Goal: Information Seeking & Learning: Learn about a topic

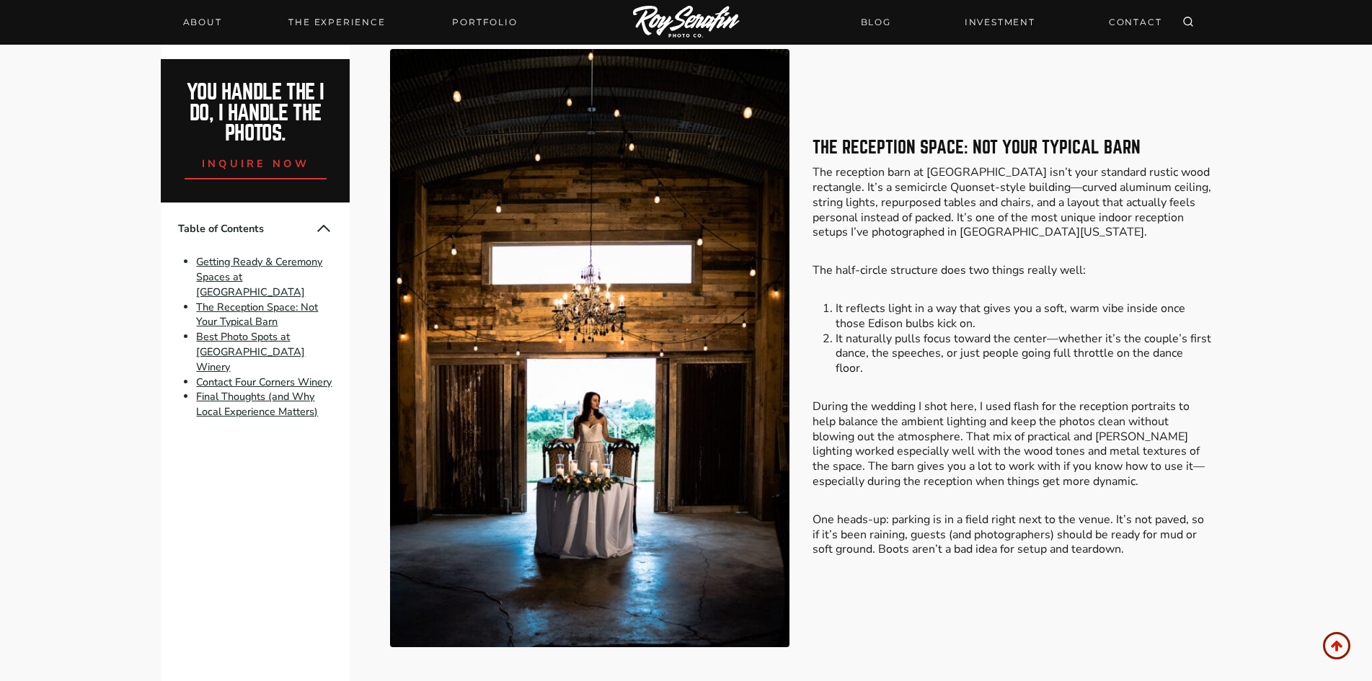
scroll to position [288, 0]
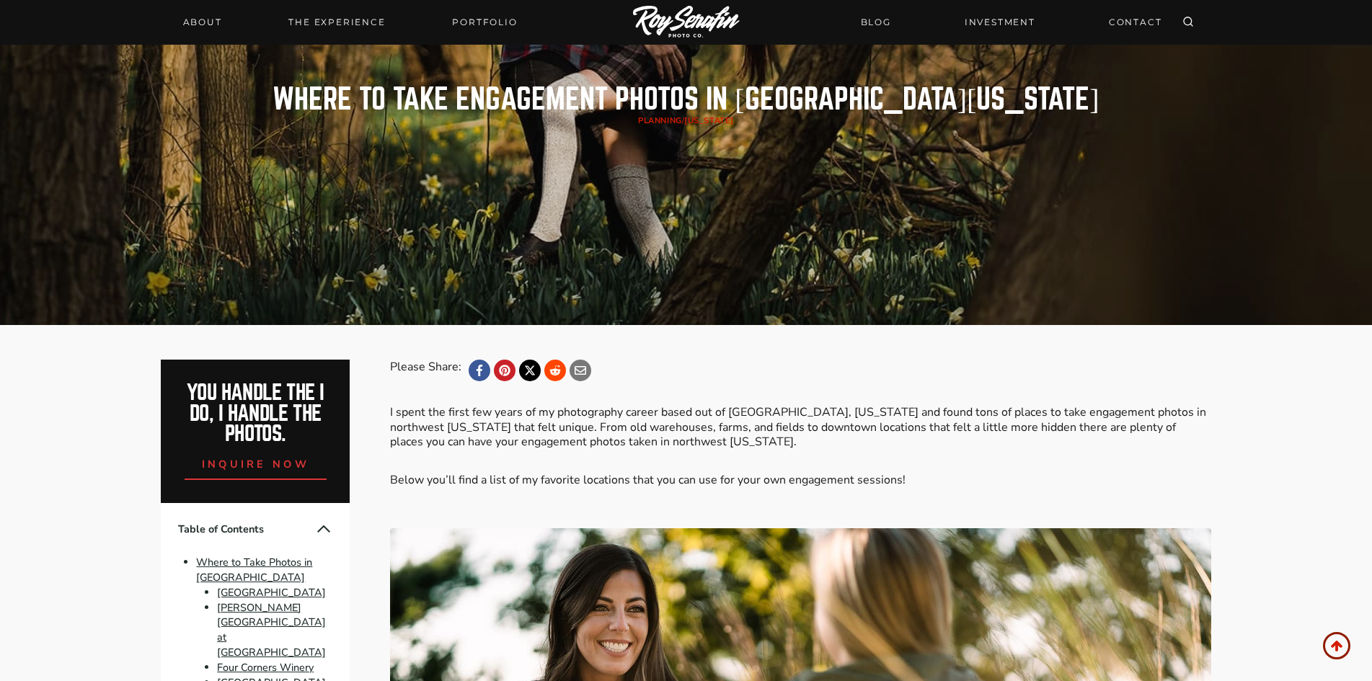
scroll to position [505, 0]
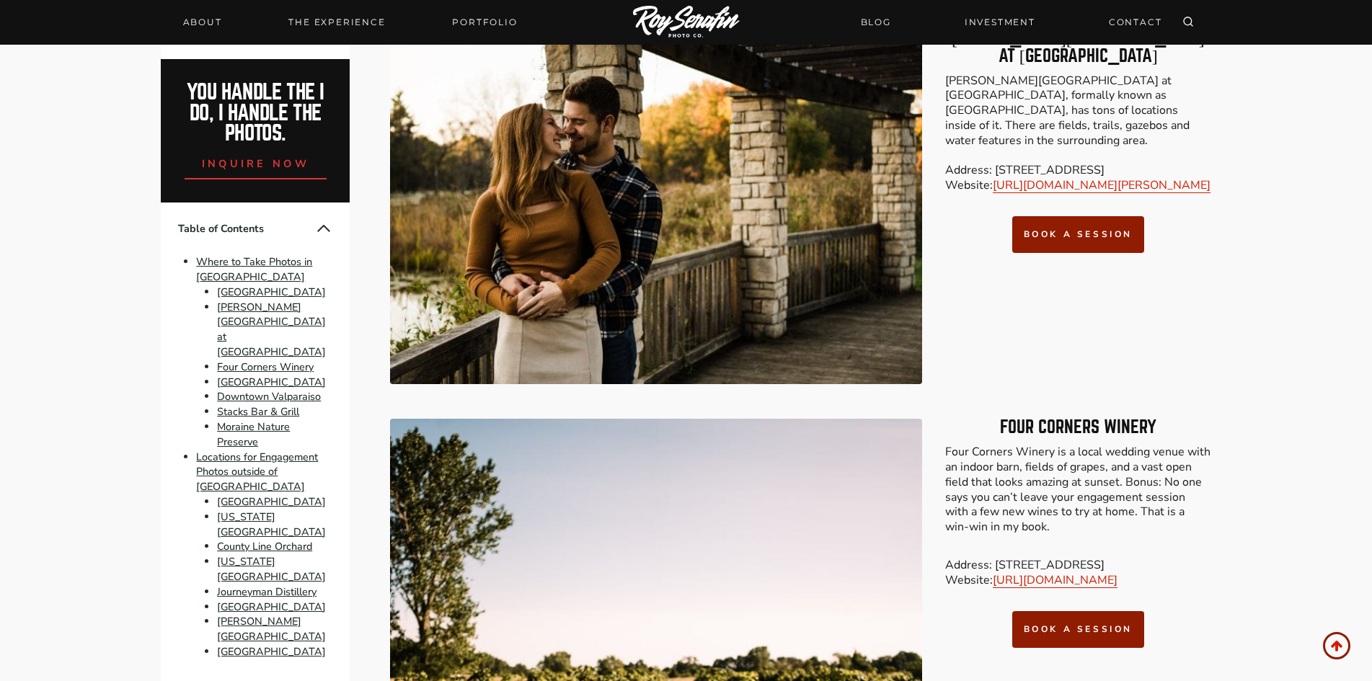
scroll to position [1688, 0]
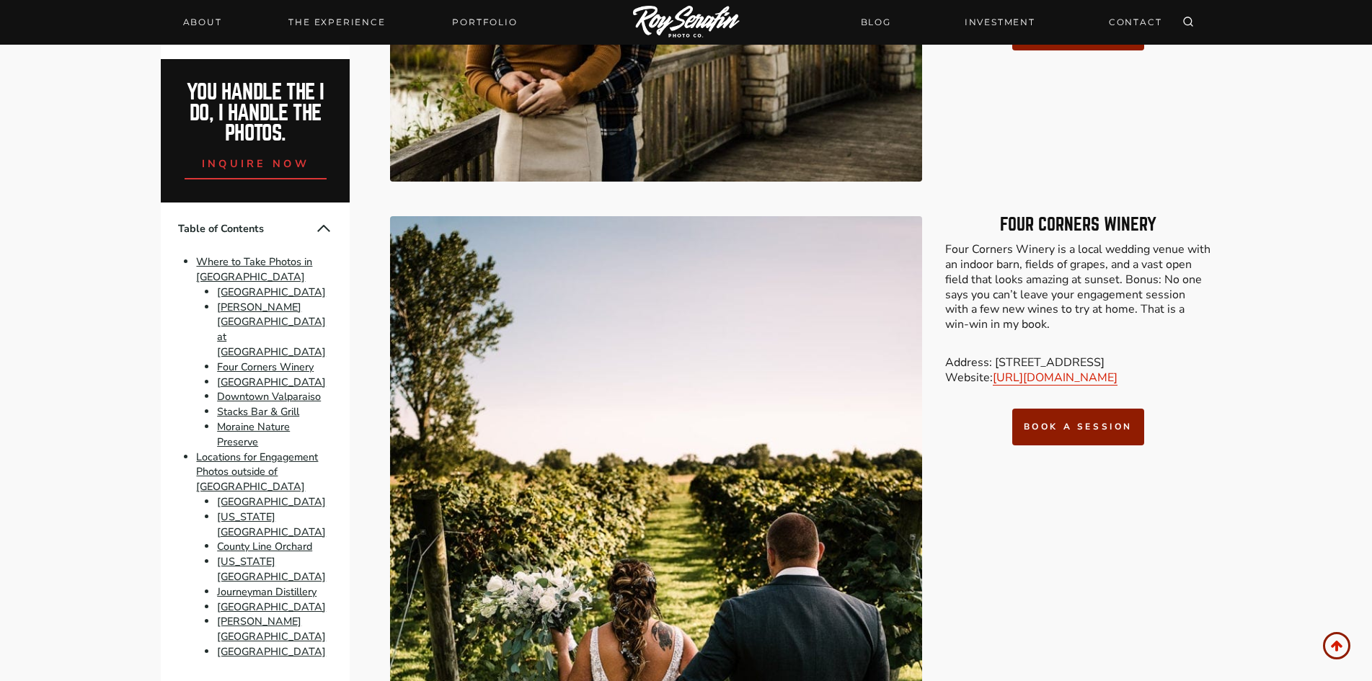
scroll to position [1962, 0]
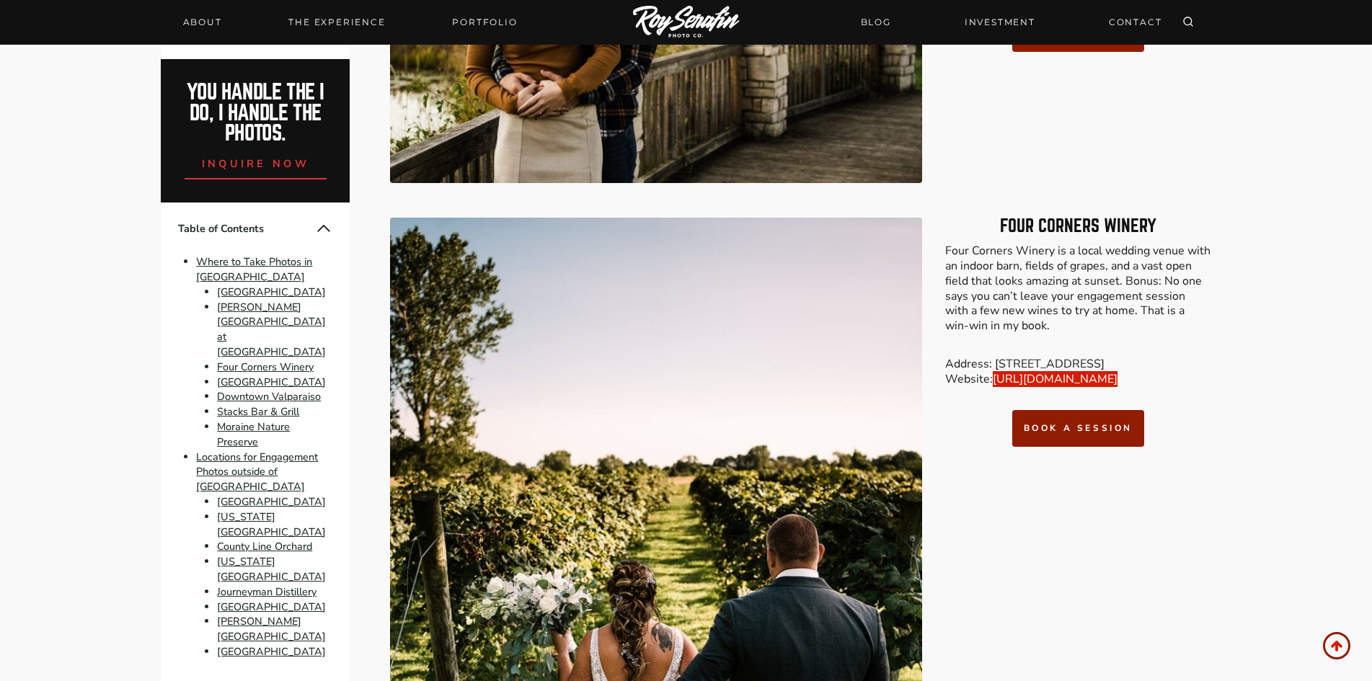
click at [1064, 385] on link "[URL][DOMAIN_NAME]" at bounding box center [1055, 379] width 125 height 16
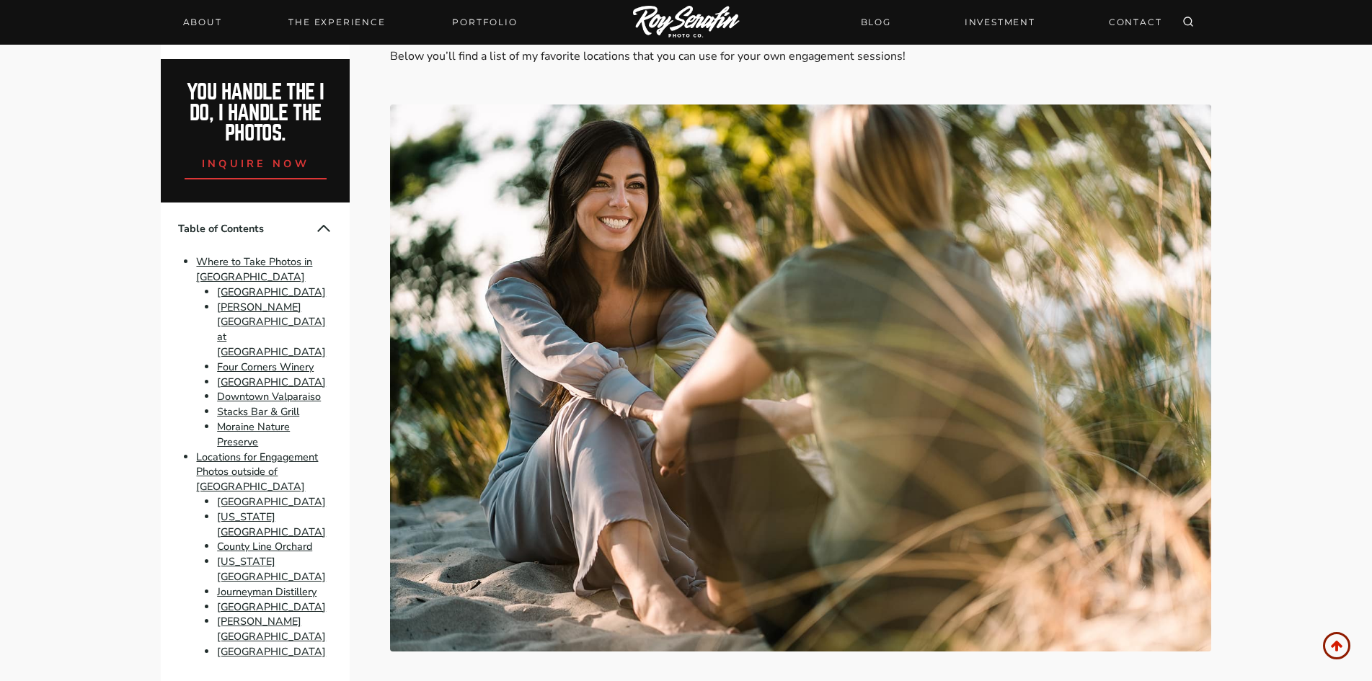
scroll to position [692, 0]
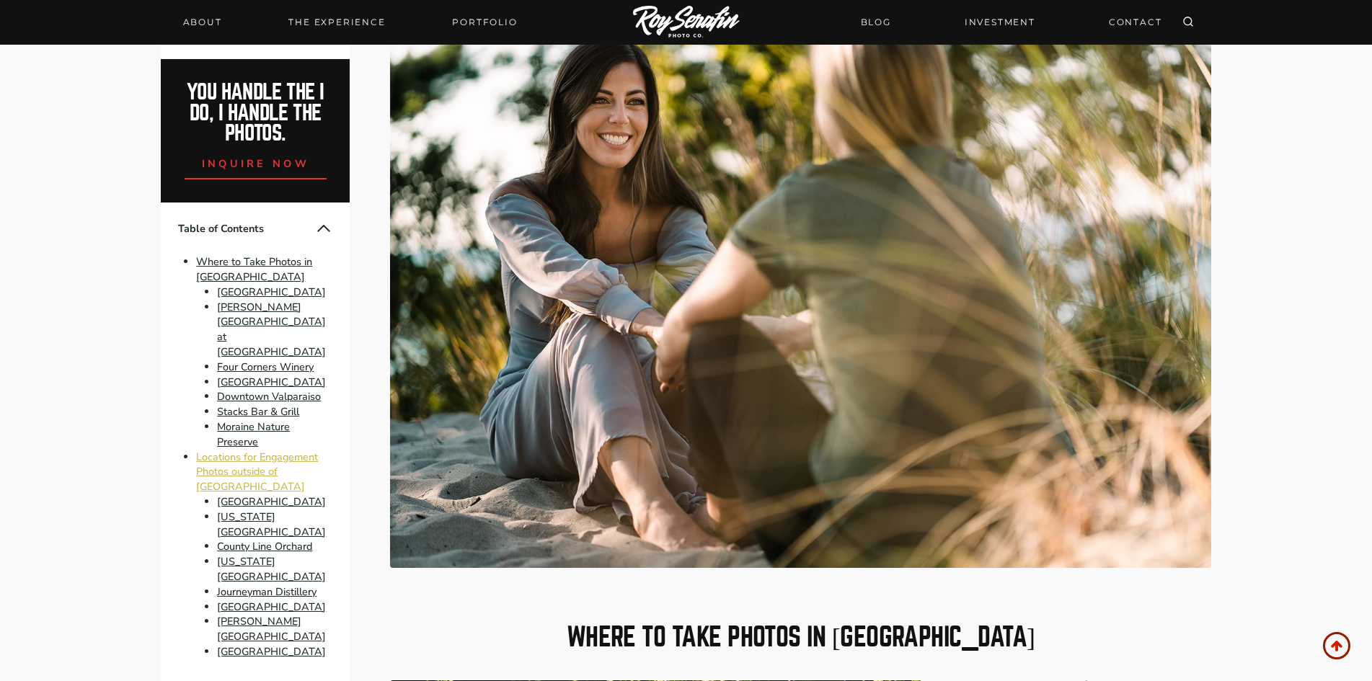
click at [293, 450] on link "Locations for Engagement Photos outside of [GEOGRAPHIC_DATA]" at bounding box center [257, 472] width 122 height 45
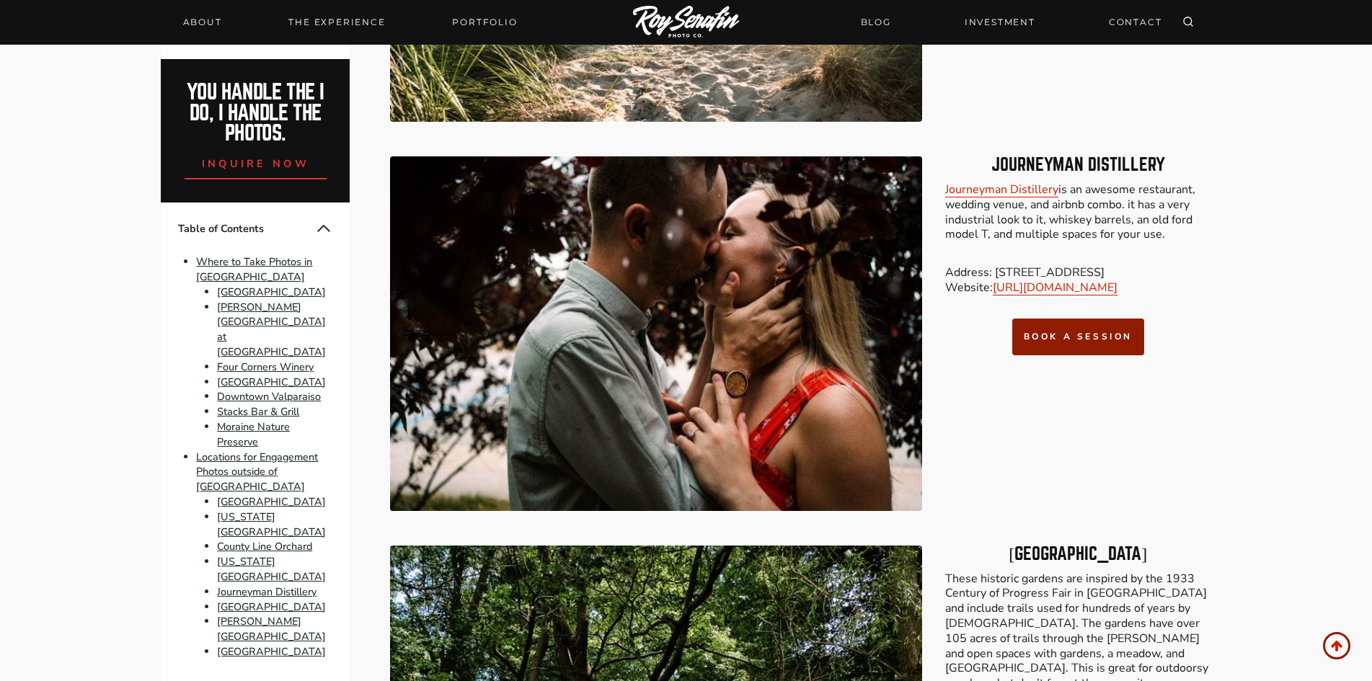
scroll to position [6501, 0]
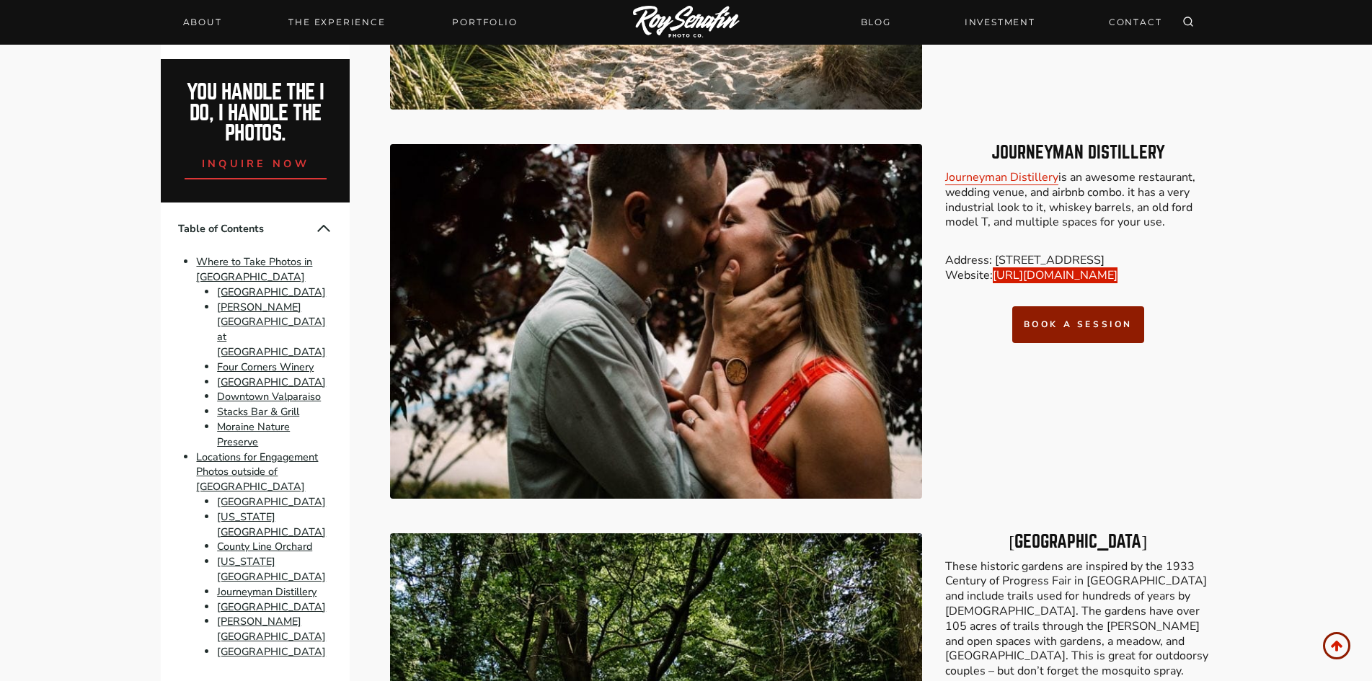
click at [1061, 274] on link "[URL][DOMAIN_NAME]" at bounding box center [1055, 275] width 125 height 16
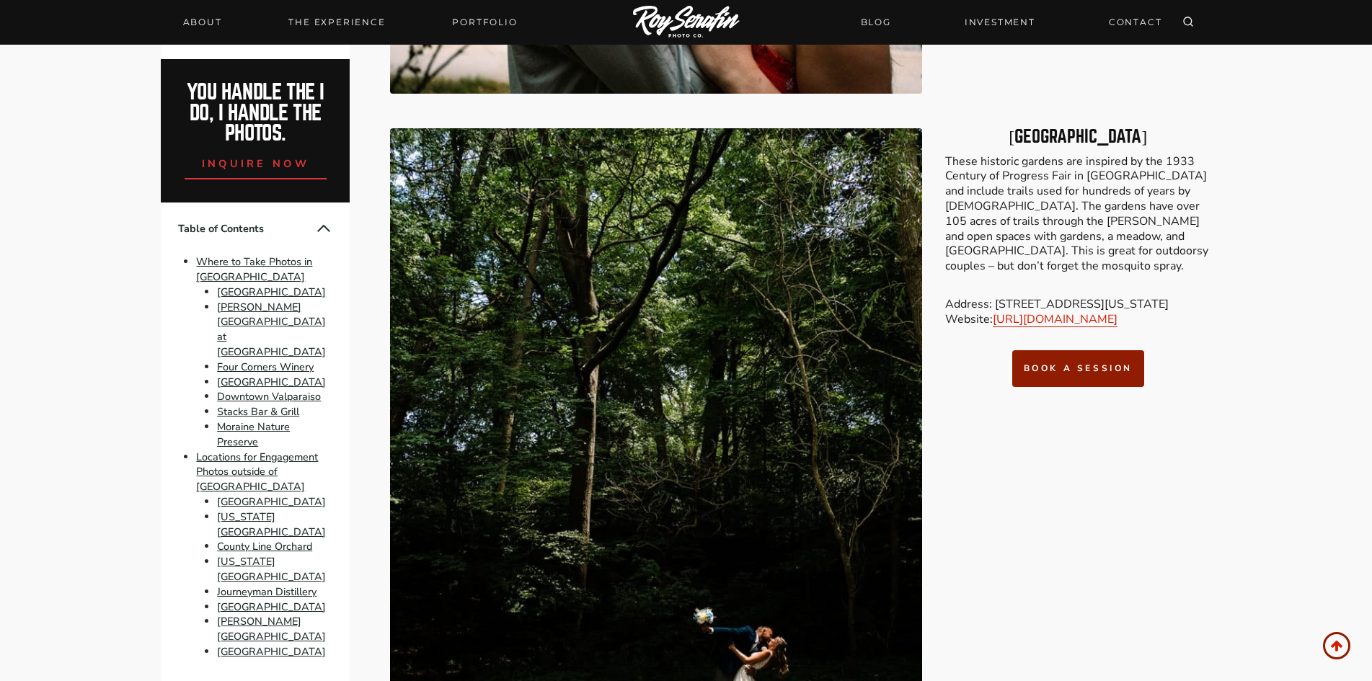
scroll to position [6934, 0]
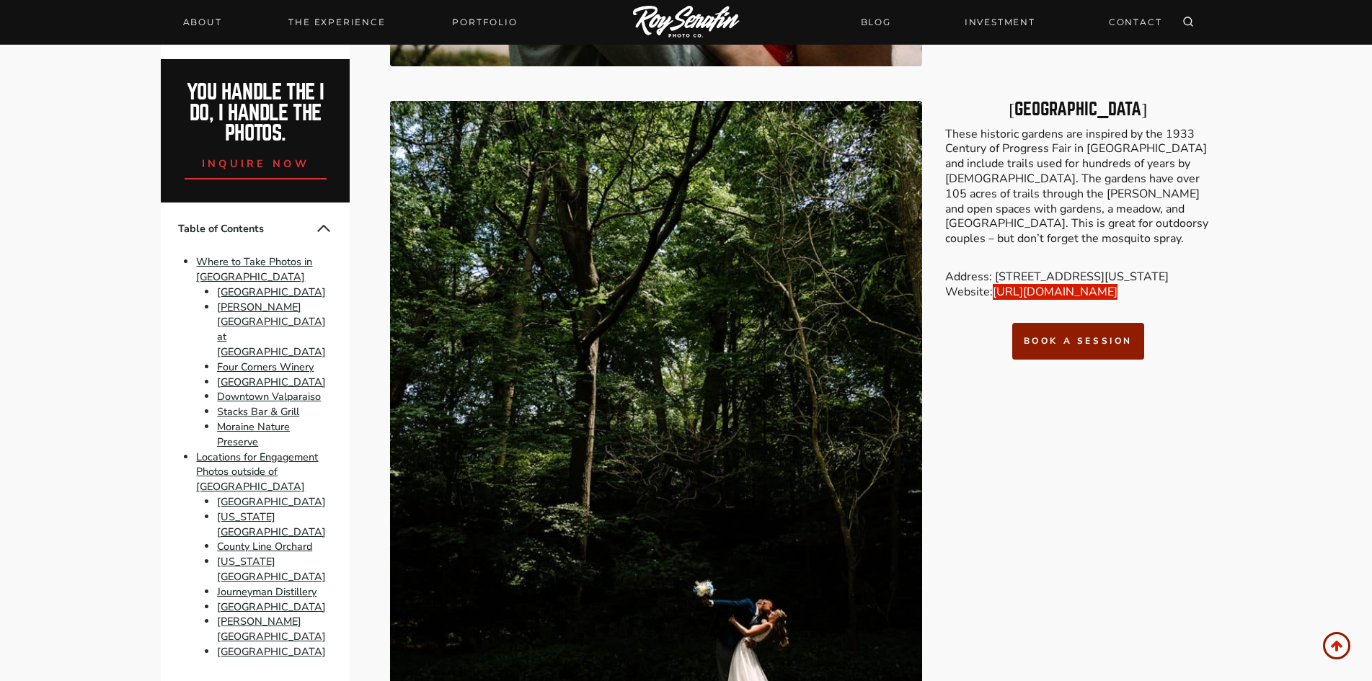
click at [1112, 290] on link "[URL][DOMAIN_NAME]" at bounding box center [1055, 292] width 125 height 16
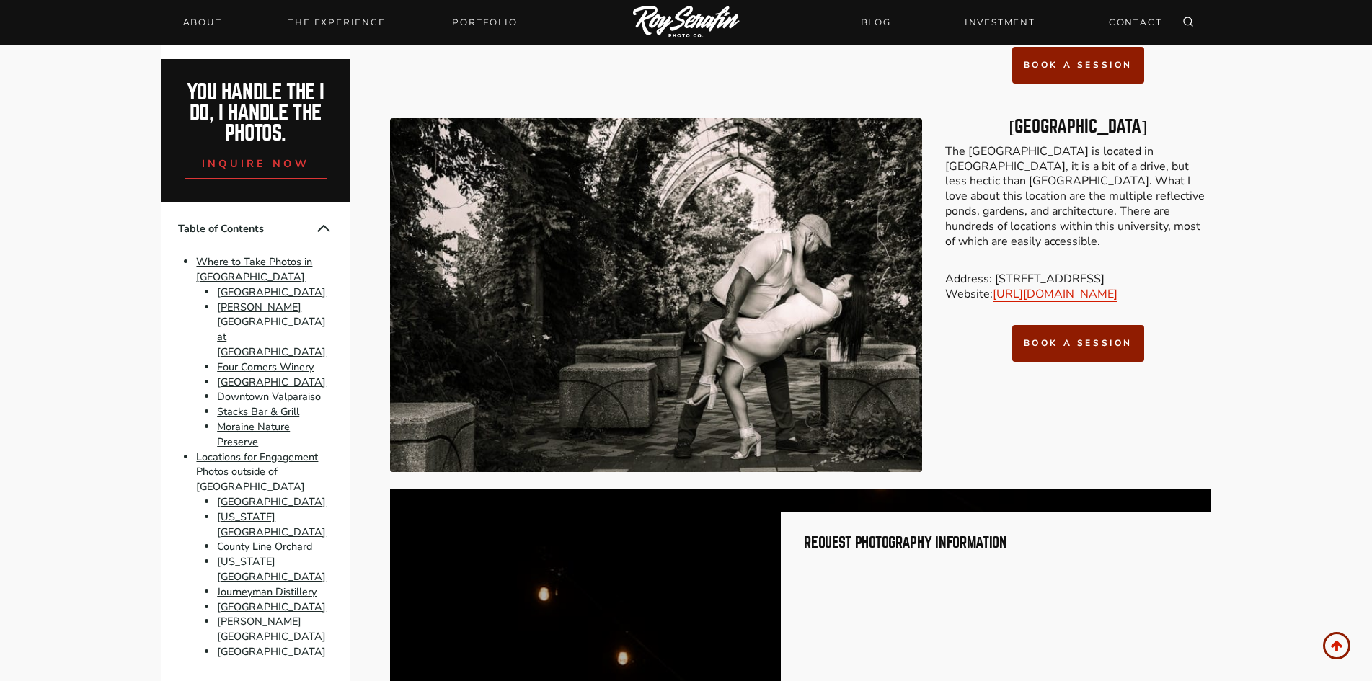
scroll to position [8231, 0]
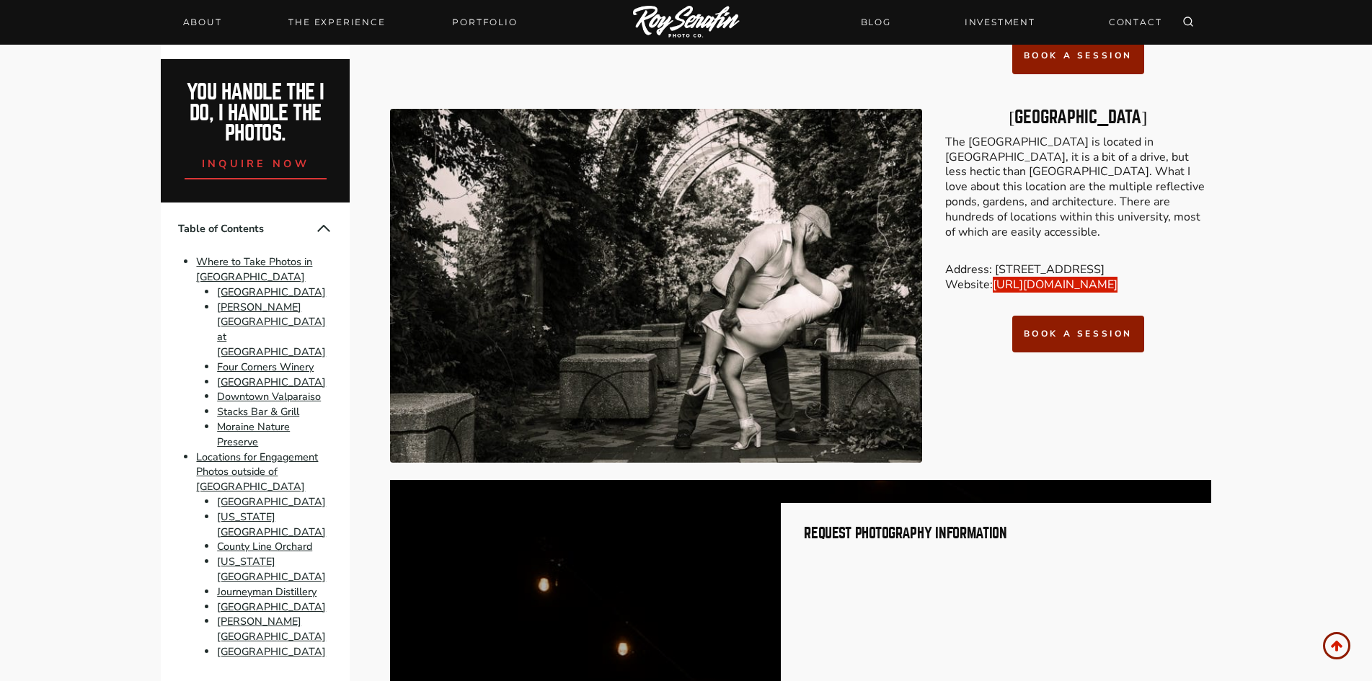
click at [1053, 277] on link "[URL][DOMAIN_NAME]" at bounding box center [1055, 285] width 125 height 16
